Goal: Task Accomplishment & Management: Use online tool/utility

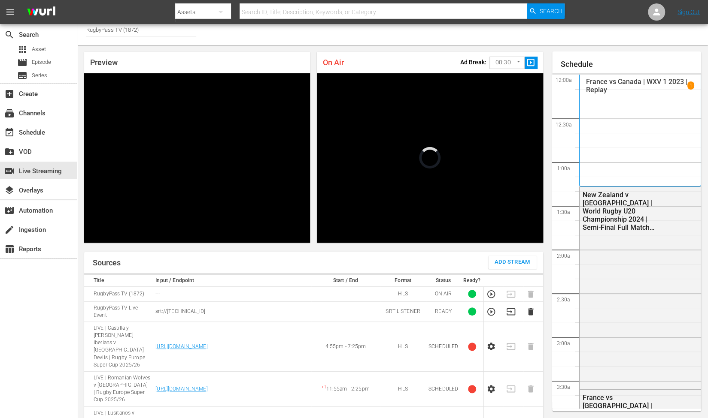
scroll to position [1283, 0]
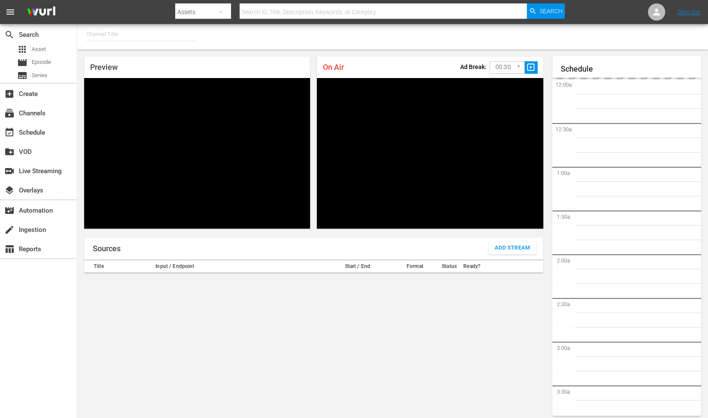
type input "RugbyPass TV (1872)"
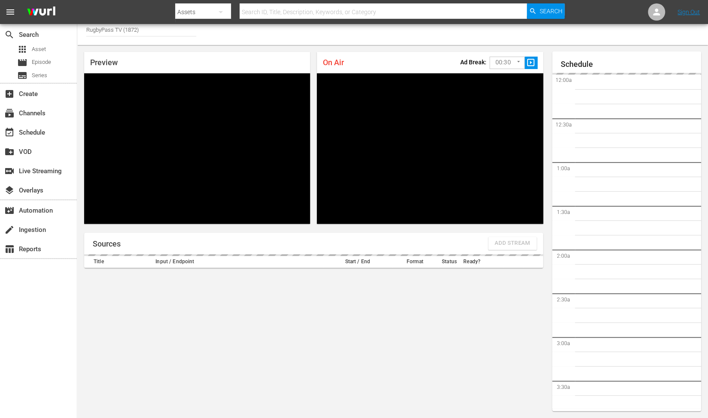
scroll to position [1261, 0]
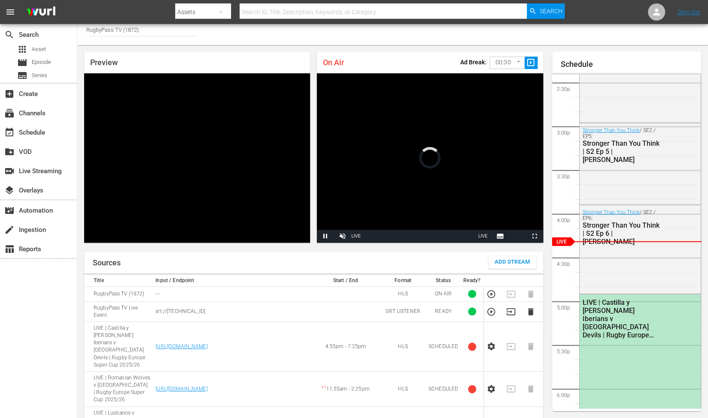
click at [202, 51] on div "Preview Video Player is loading. Play Unmute Current Time 0:00 / Duration -:- L…" at bounding box center [197, 147] width 233 height 198
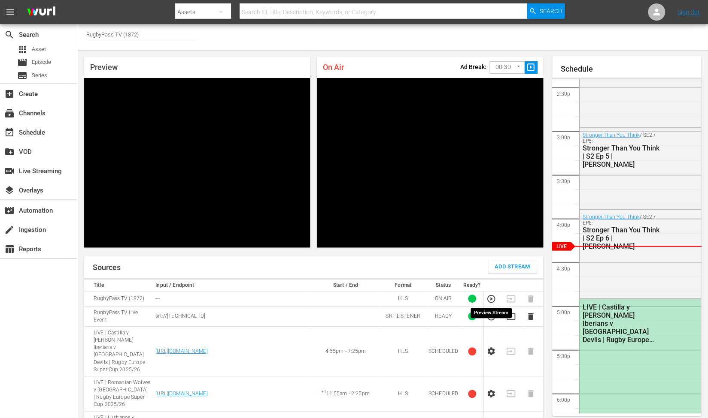
click at [488, 313] on icon "button" at bounding box center [491, 317] width 8 height 8
click at [110, 241] on span "Video Player" at bounding box center [110, 241] width 0 height 0
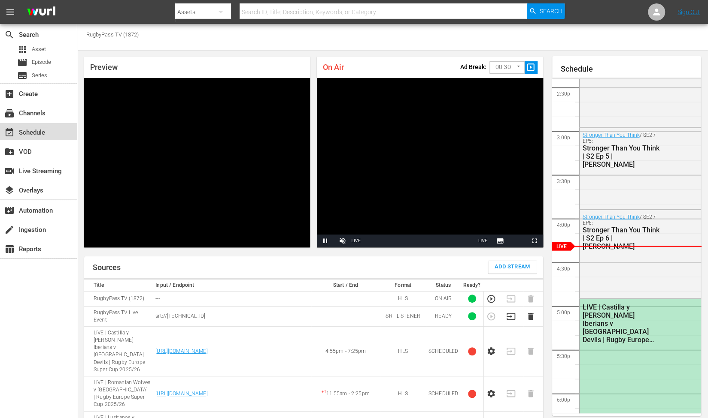
click at [33, 130] on div "event_available Schedule" at bounding box center [24, 131] width 48 height 8
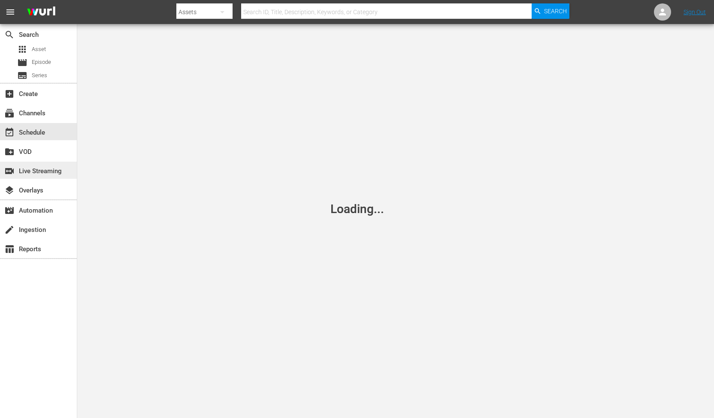
click at [40, 173] on div "switch_video Live Streaming" at bounding box center [24, 170] width 48 height 8
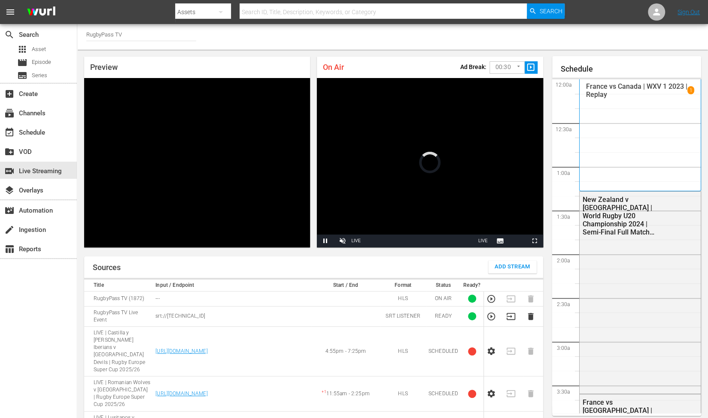
scroll to position [1276, 0]
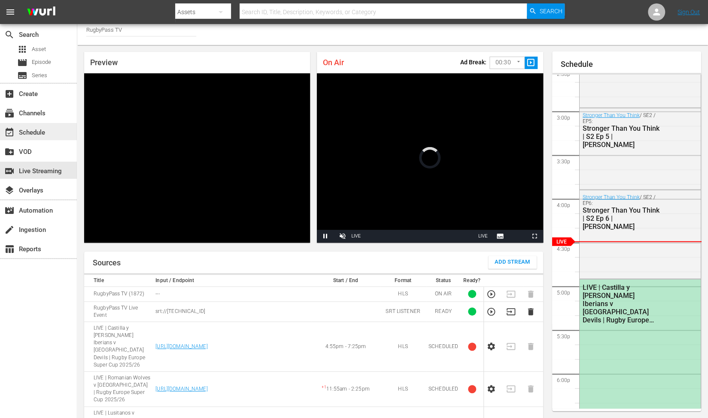
click at [24, 135] on div "event_available Schedule" at bounding box center [24, 131] width 48 height 8
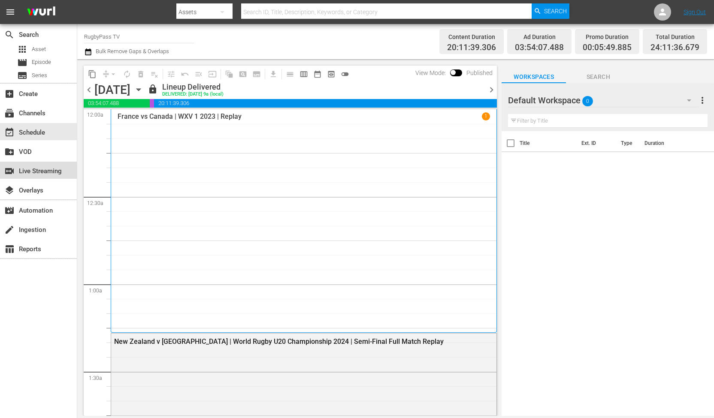
click at [45, 170] on div "switch_video Live Streaming" at bounding box center [24, 170] width 48 height 8
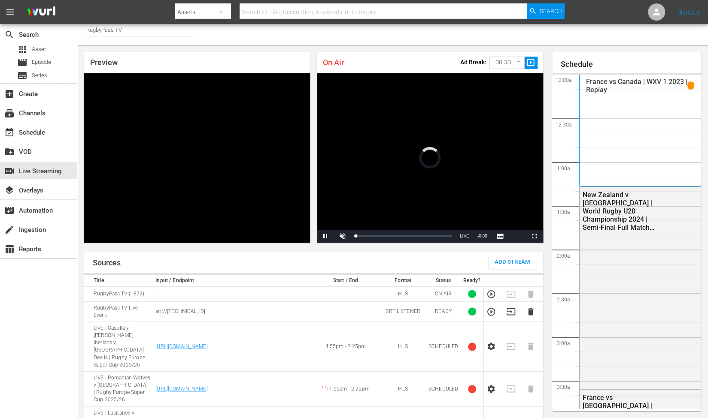
scroll to position [1298, 0]
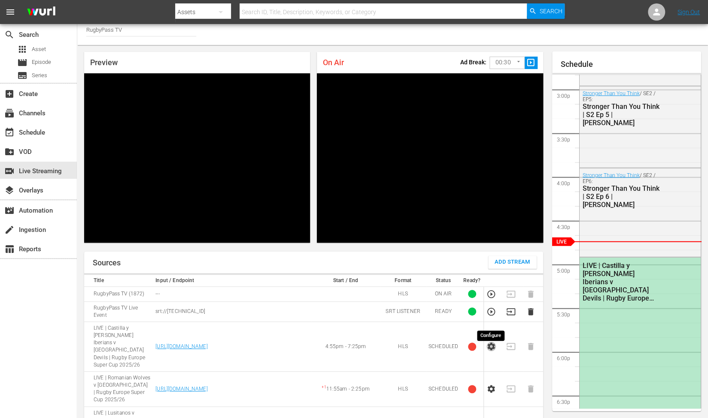
click at [493, 343] on icon "button" at bounding box center [490, 347] width 7 height 8
click at [494, 342] on icon "button" at bounding box center [490, 346] width 9 height 9
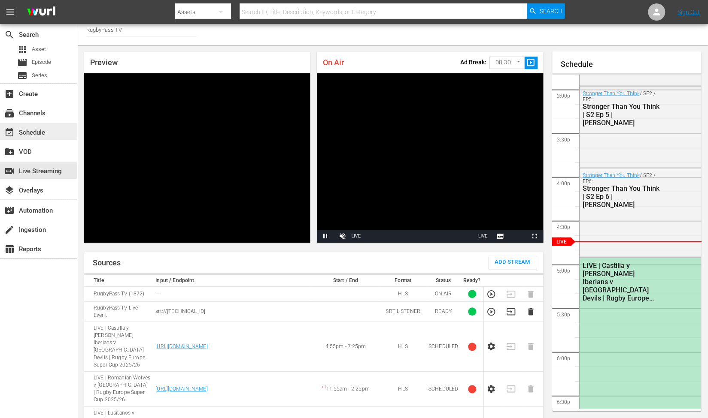
click at [42, 130] on div "event_available Schedule" at bounding box center [24, 131] width 48 height 8
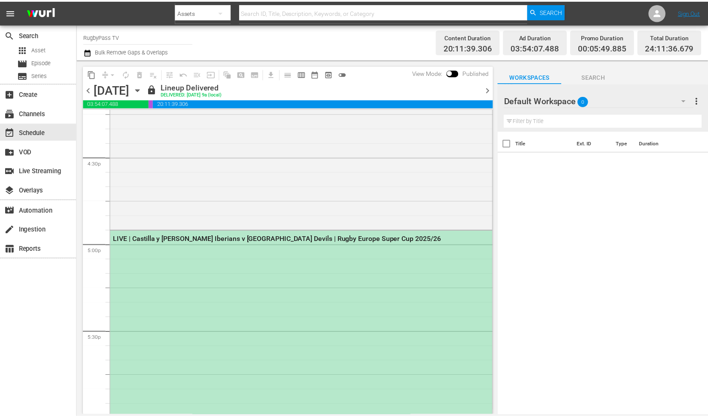
scroll to position [2911, 0]
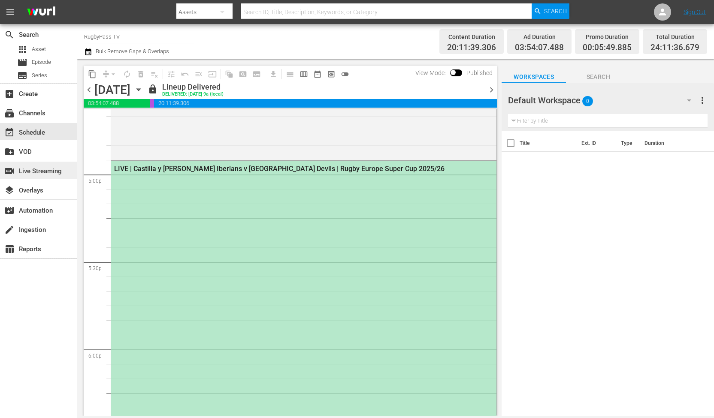
click at [47, 168] on div "switch_video Live Streaming" at bounding box center [24, 170] width 48 height 8
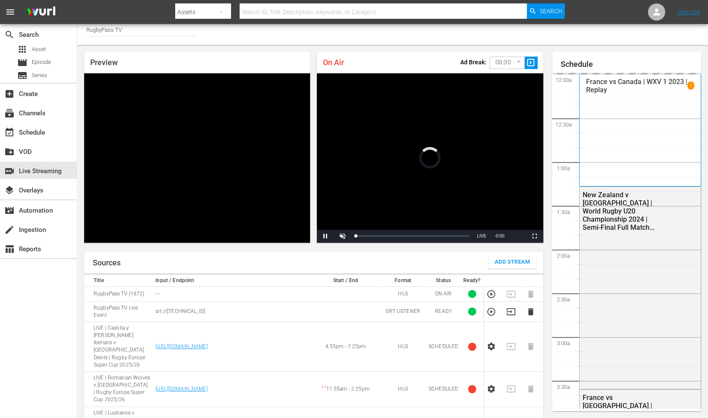
scroll to position [1299, 0]
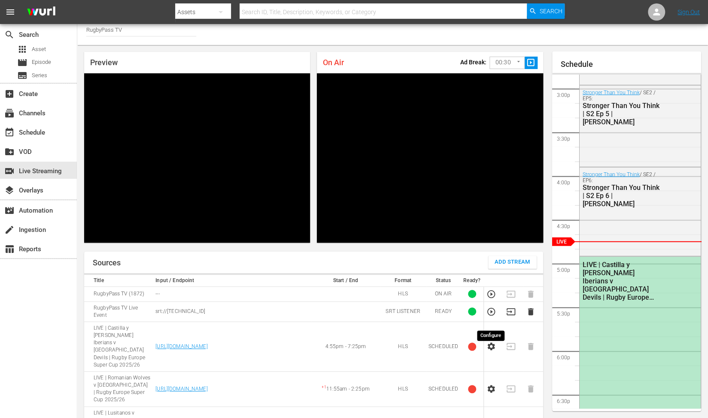
click at [487, 342] on icon "button" at bounding box center [490, 346] width 9 height 9
drag, startPoint x: 490, startPoint y: 323, endPoint x: 449, endPoint y: 325, distance: 41.2
click at [491, 343] on icon "button" at bounding box center [490, 347] width 7 height 8
click at [490, 342] on icon "button" at bounding box center [490, 346] width 9 height 9
click at [492, 308] on icon "button" at bounding box center [491, 312] width 8 height 8
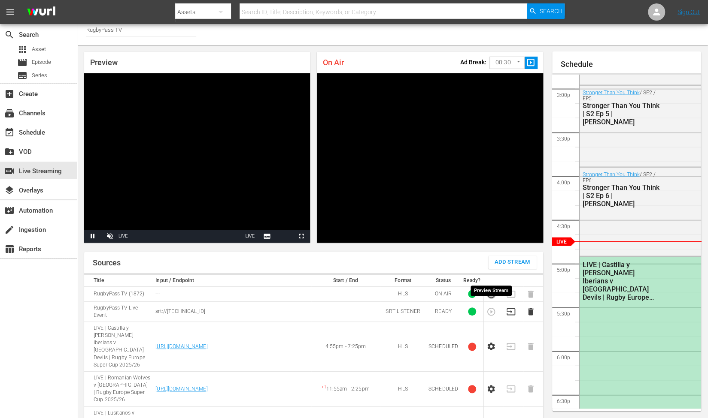
click at [491, 290] on icon "button" at bounding box center [491, 294] width 8 height 8
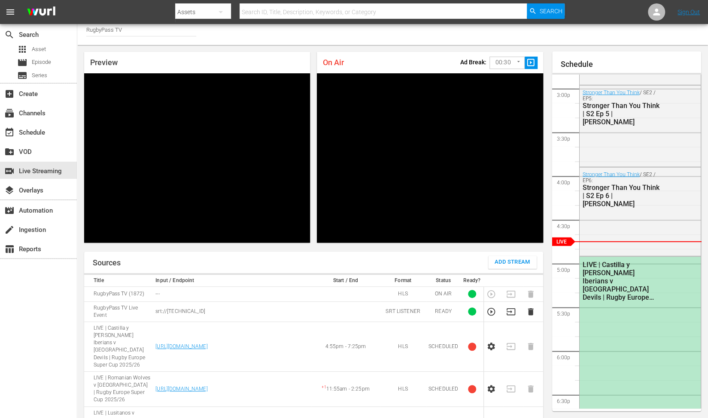
click at [495, 342] on icon "button" at bounding box center [490, 346] width 9 height 9
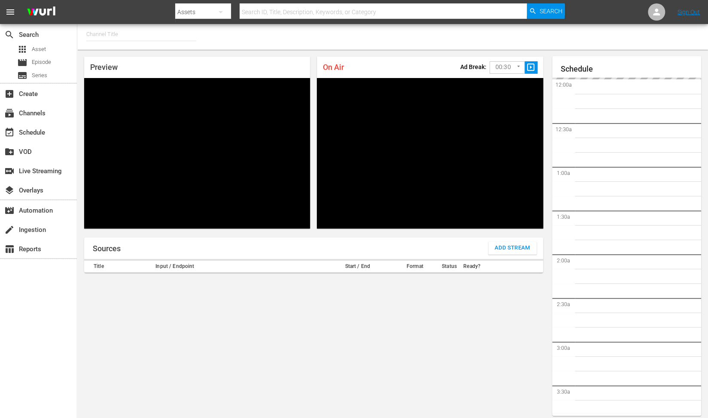
type input "RugbyPass TV (1872)"
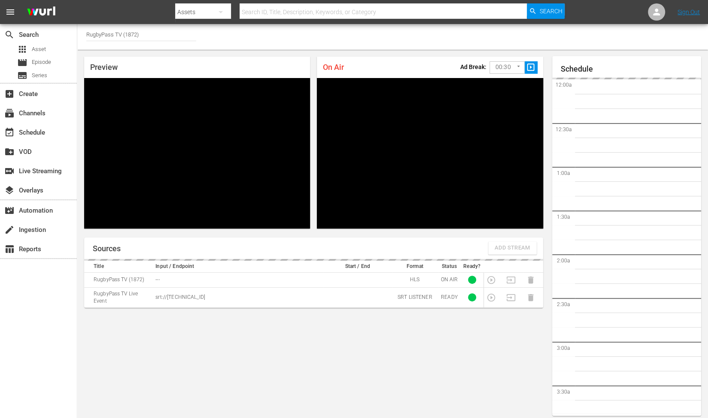
scroll to position [5, 0]
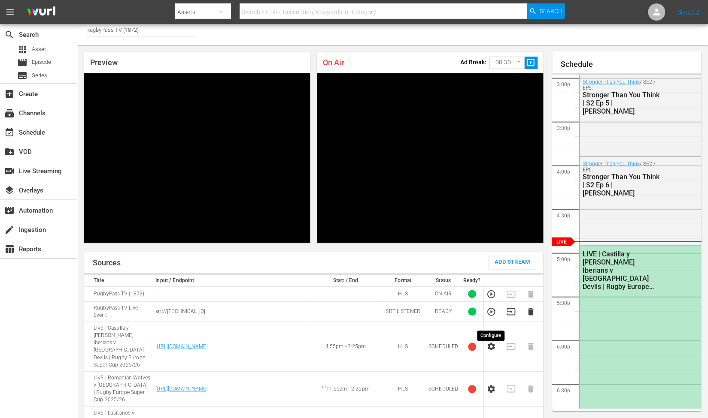
click at [492, 342] on icon "button" at bounding box center [490, 346] width 9 height 9
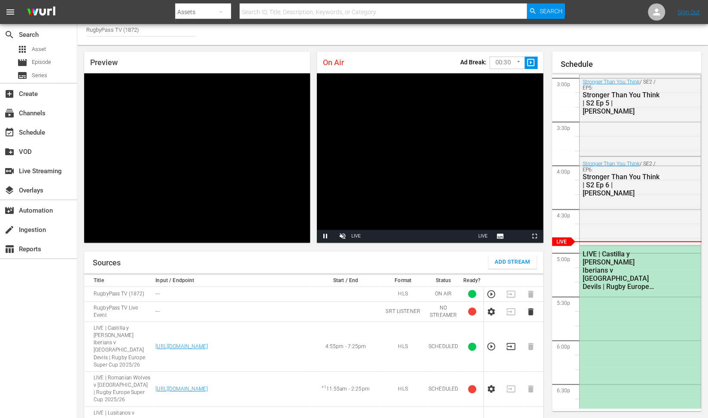
click at [491, 343] on icon "button" at bounding box center [491, 347] width 8 height 8
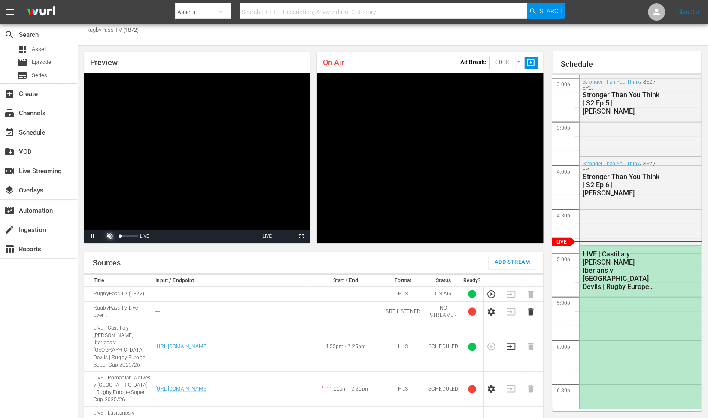
click at [110, 236] on span "Video Player" at bounding box center [110, 236] width 0 height 0
click at [510, 343] on icon "button" at bounding box center [510, 346] width 9 height 7
click at [514, 67] on body "menu Search By Assets Search ID, Title, Description, Keywords, or Category Sear…" at bounding box center [354, 204] width 708 height 418
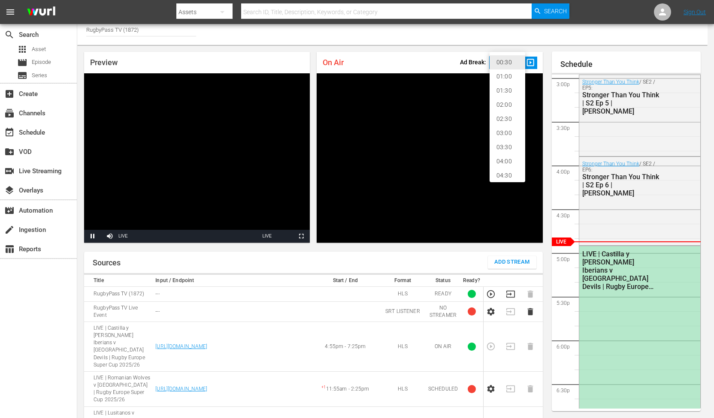
click at [513, 65] on li "00:30" at bounding box center [508, 62] width 36 height 14
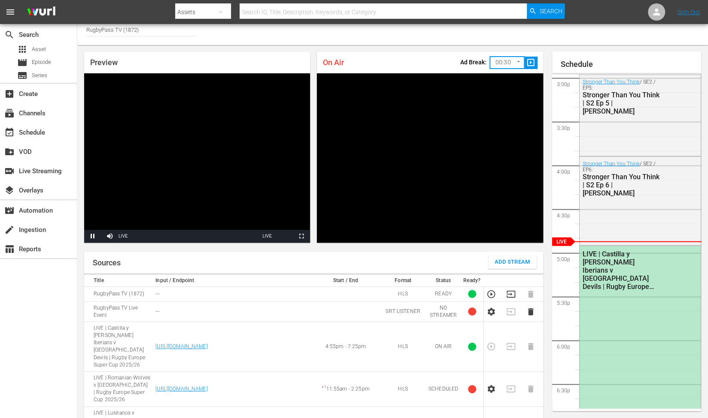
click at [511, 62] on body "menu Search By Assets Search ID, Title, Description, Keywords, or Category Sear…" at bounding box center [354, 204] width 708 height 418
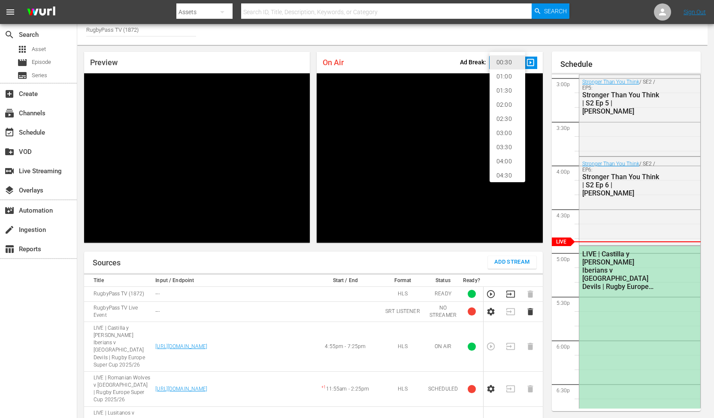
click at [504, 108] on li "02:00" at bounding box center [508, 105] width 36 height 14
type input "120"
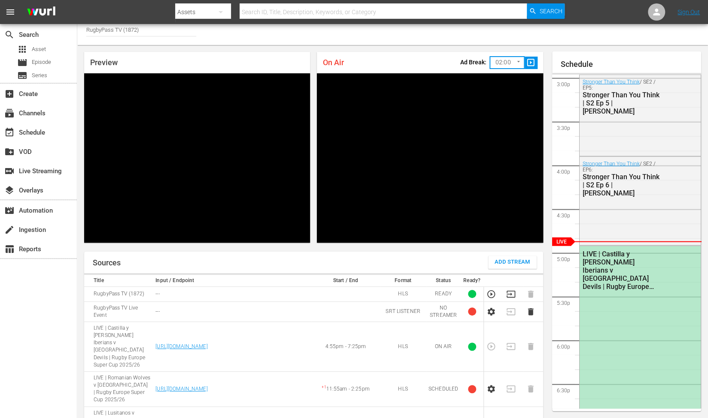
click at [391, 60] on div "On Air Ad Break: 02:00 120 ​ slideshow_sharp" at bounding box center [430, 62] width 226 height 21
click at [532, 60] on span "slideshow_sharp" at bounding box center [531, 63] width 10 height 10
